Goal: Transaction & Acquisition: Purchase product/service

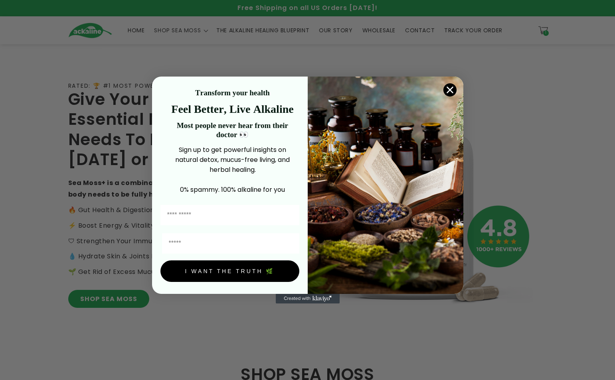
click at [83, 90] on circle "Close dialog" at bounding box center [449, 89] width 13 height 13
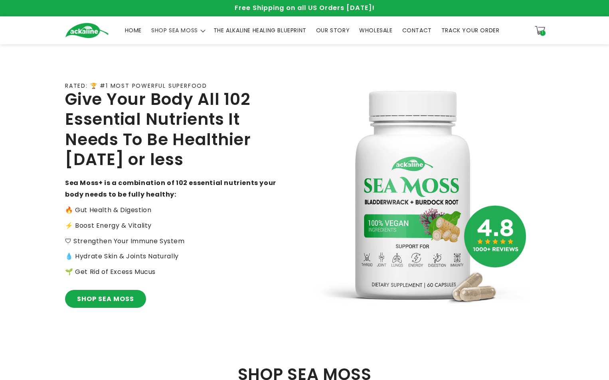
click at [83, 33] on span "1" at bounding box center [543, 33] width 2 height 6
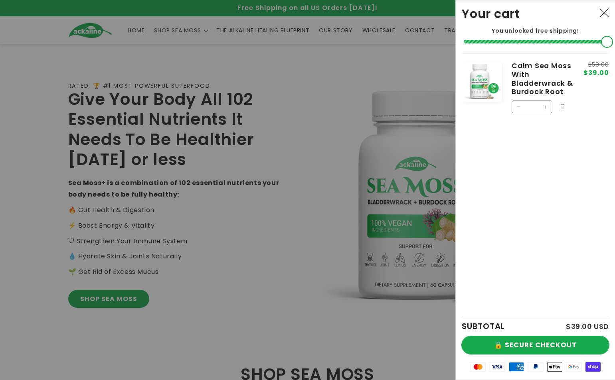
click at [83, 144] on button "🔒 SECURE CHECKOUT" at bounding box center [535, 345] width 147 height 18
